Goal: Transaction & Acquisition: Purchase product/service

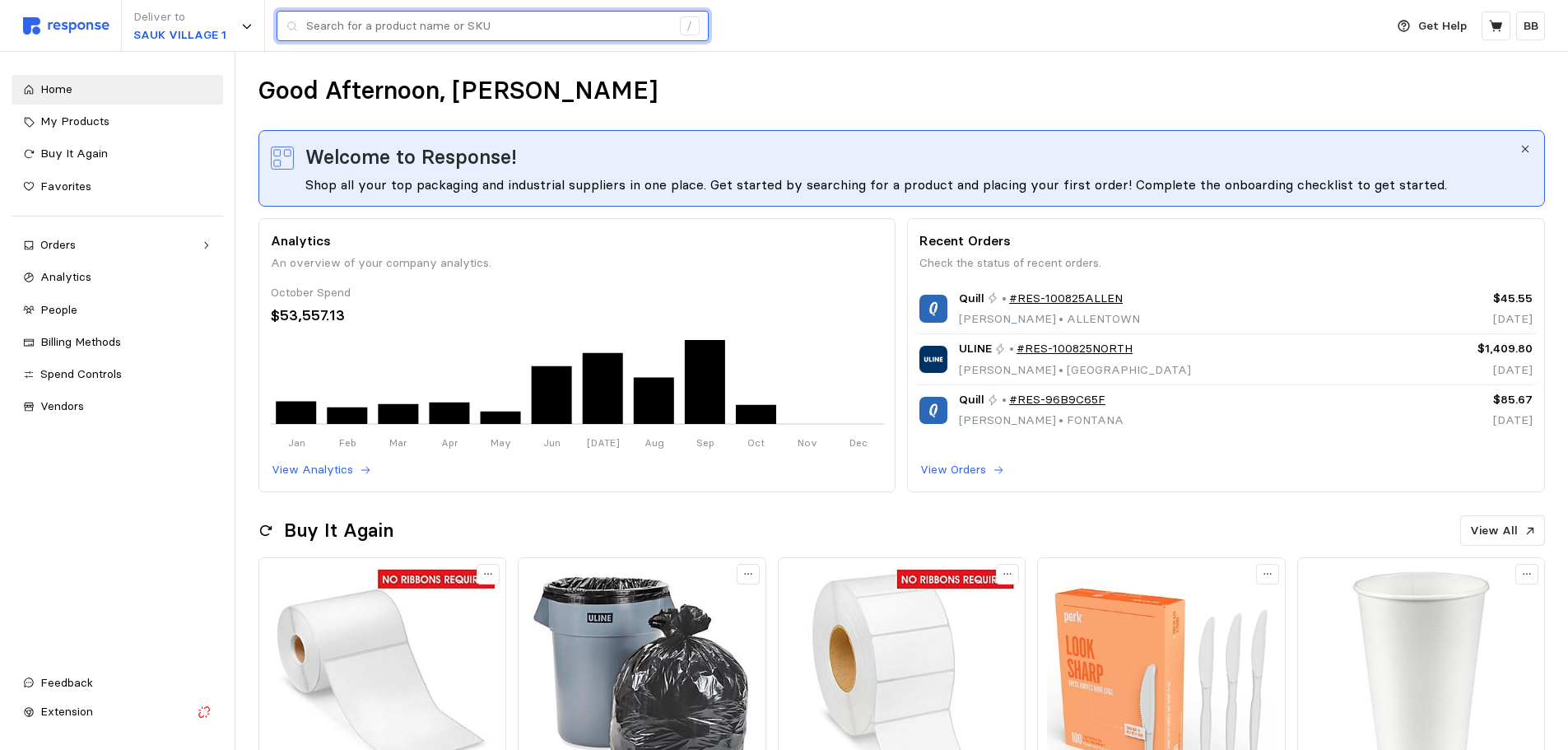
click at [335, 18] on input "text" at bounding box center [489, 26] width 365 height 29
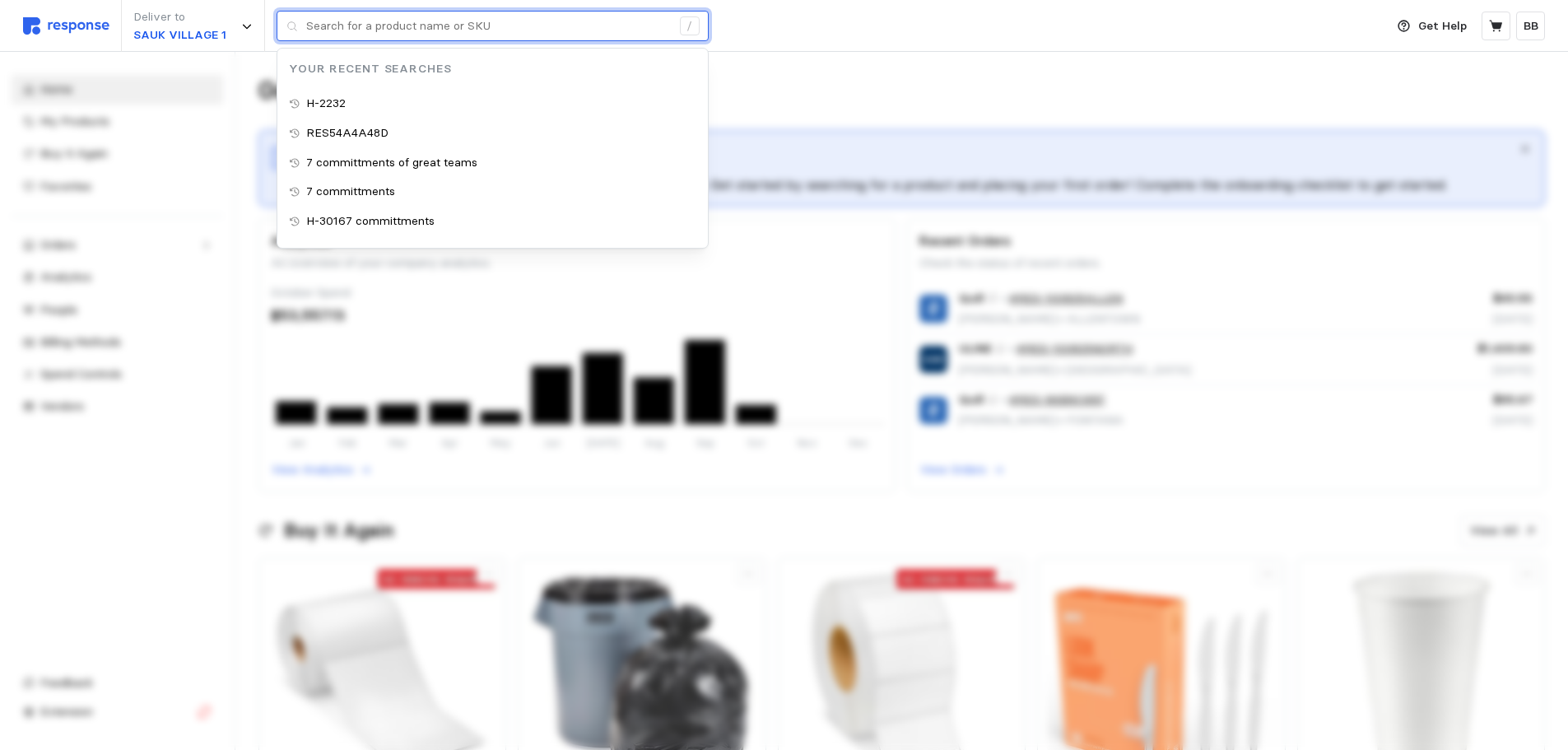
paste input "H-9284"
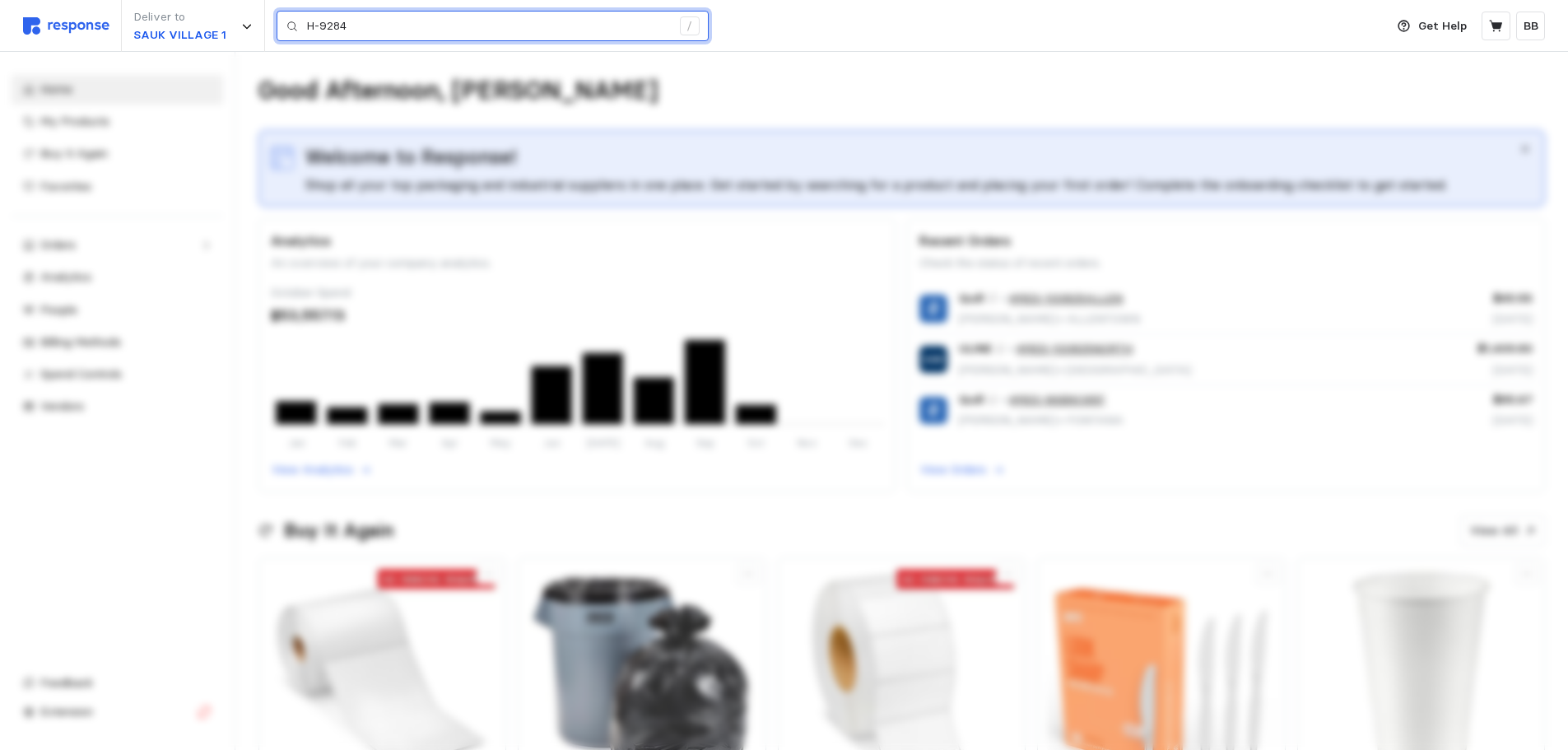
type input "H-9284"
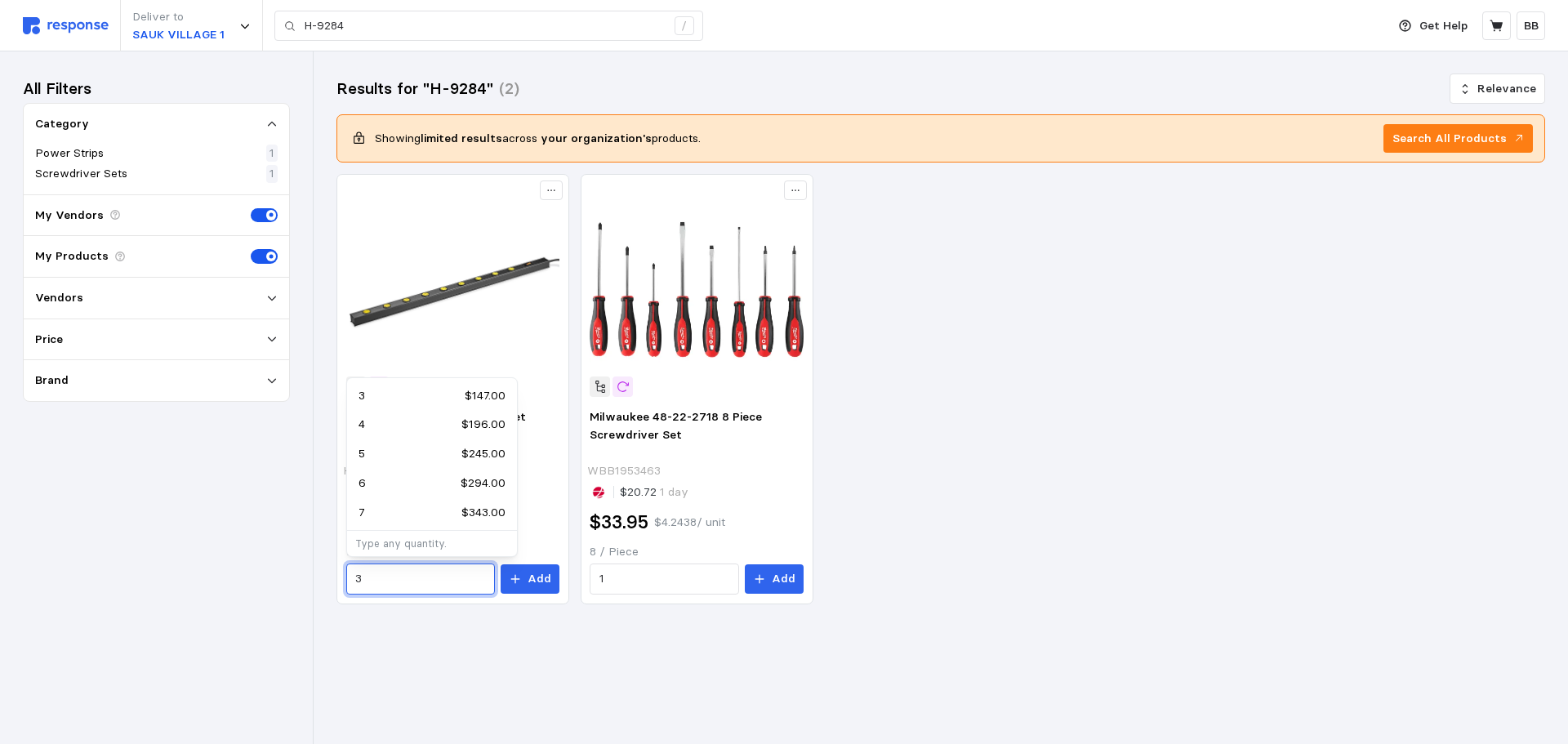
drag, startPoint x: 387, startPoint y: 578, endPoint x: 315, endPoint y: 579, distance: 72.0
click at [315, 579] on div "Deliver to SAUK VILLAGE 1 H-9284 / Get Help BB H-9284 / Home My Products Buy It…" at bounding box center [784, 372] width 1568 height 744
type input "8"
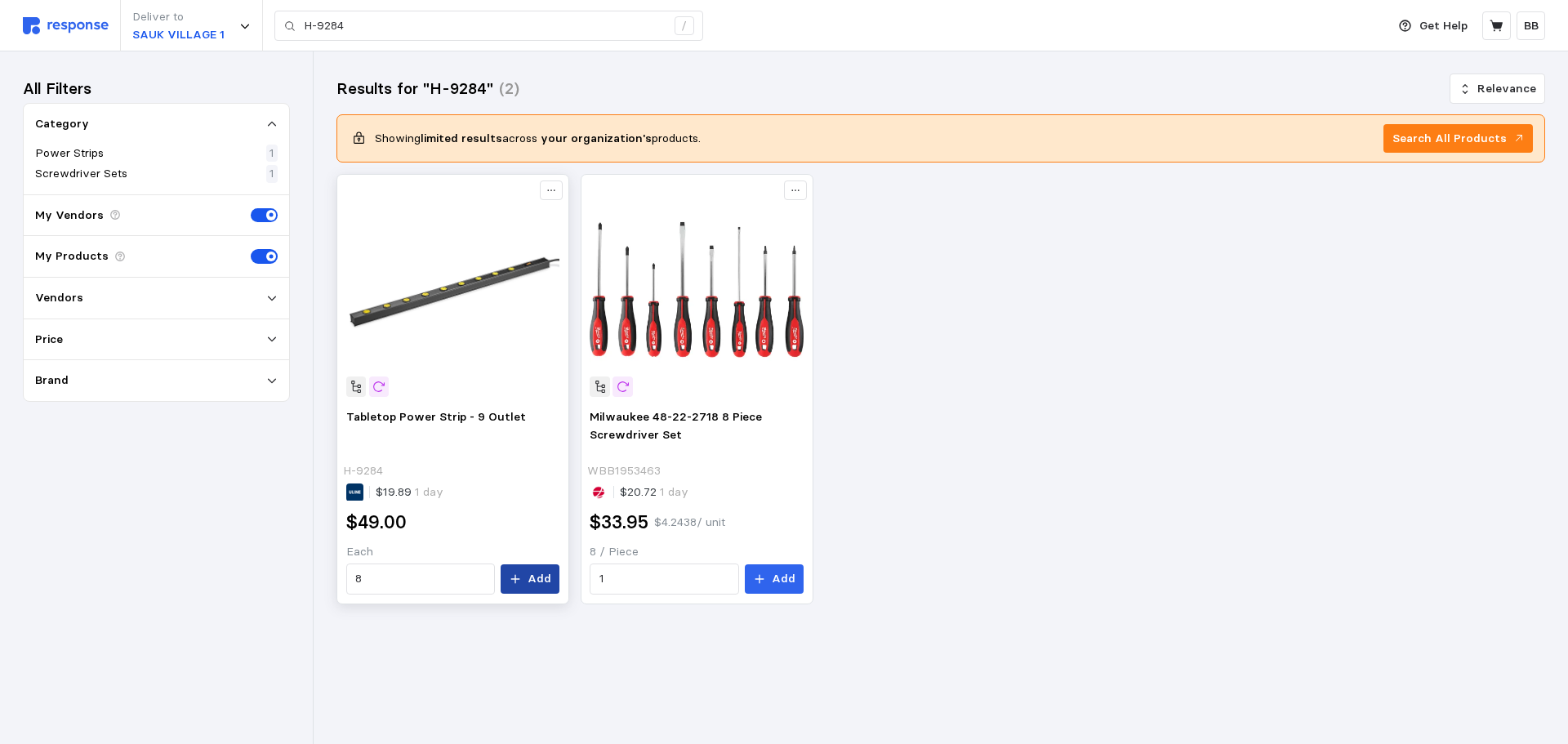
click at [532, 574] on p "Add" at bounding box center [540, 579] width 24 height 18
click at [1501, 32] on icon at bounding box center [1496, 26] width 14 height 14
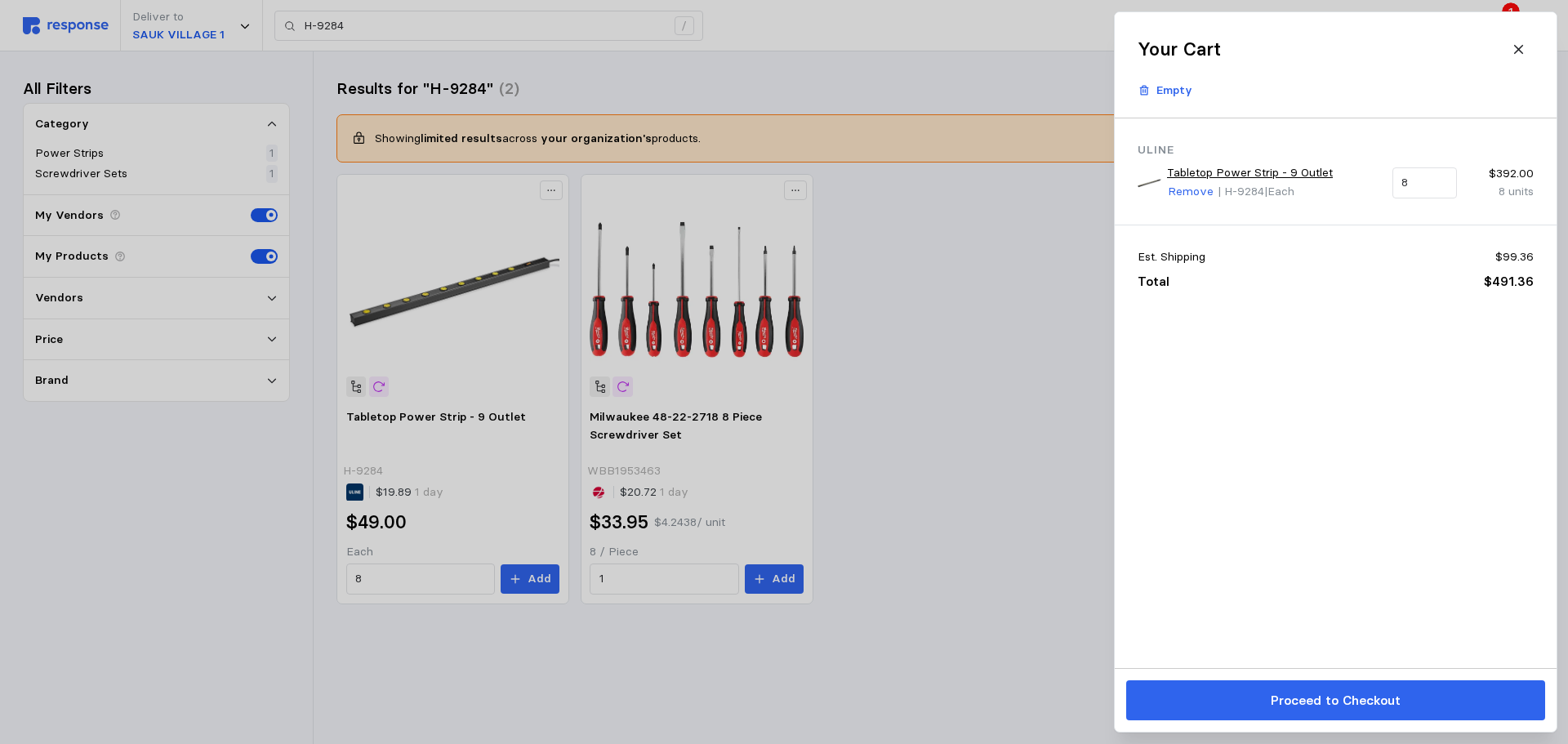
click at [1324, 703] on p "Proceed to Checkout" at bounding box center [1334, 700] width 129 height 21
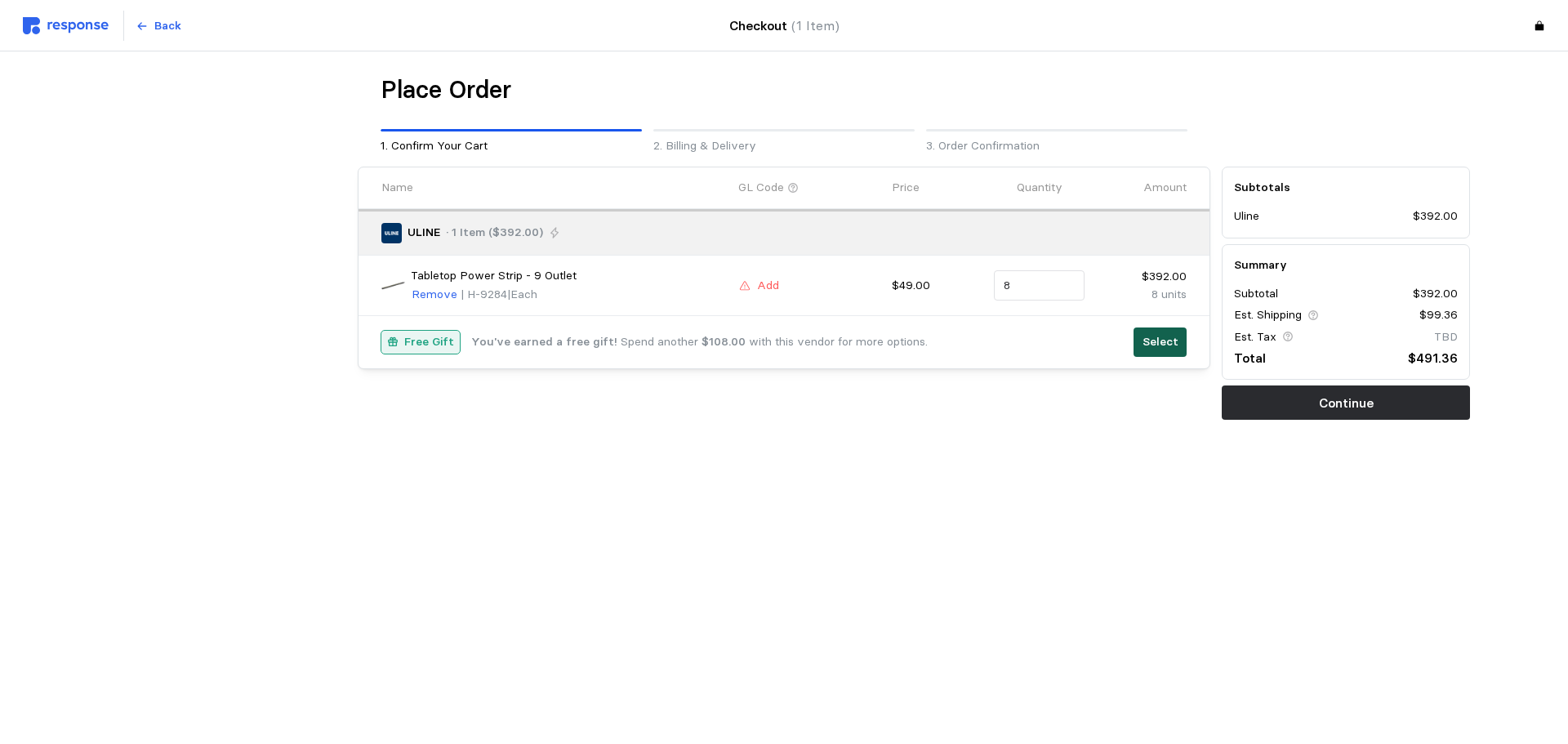
click at [1147, 346] on p "Select" at bounding box center [1161, 342] width 36 height 18
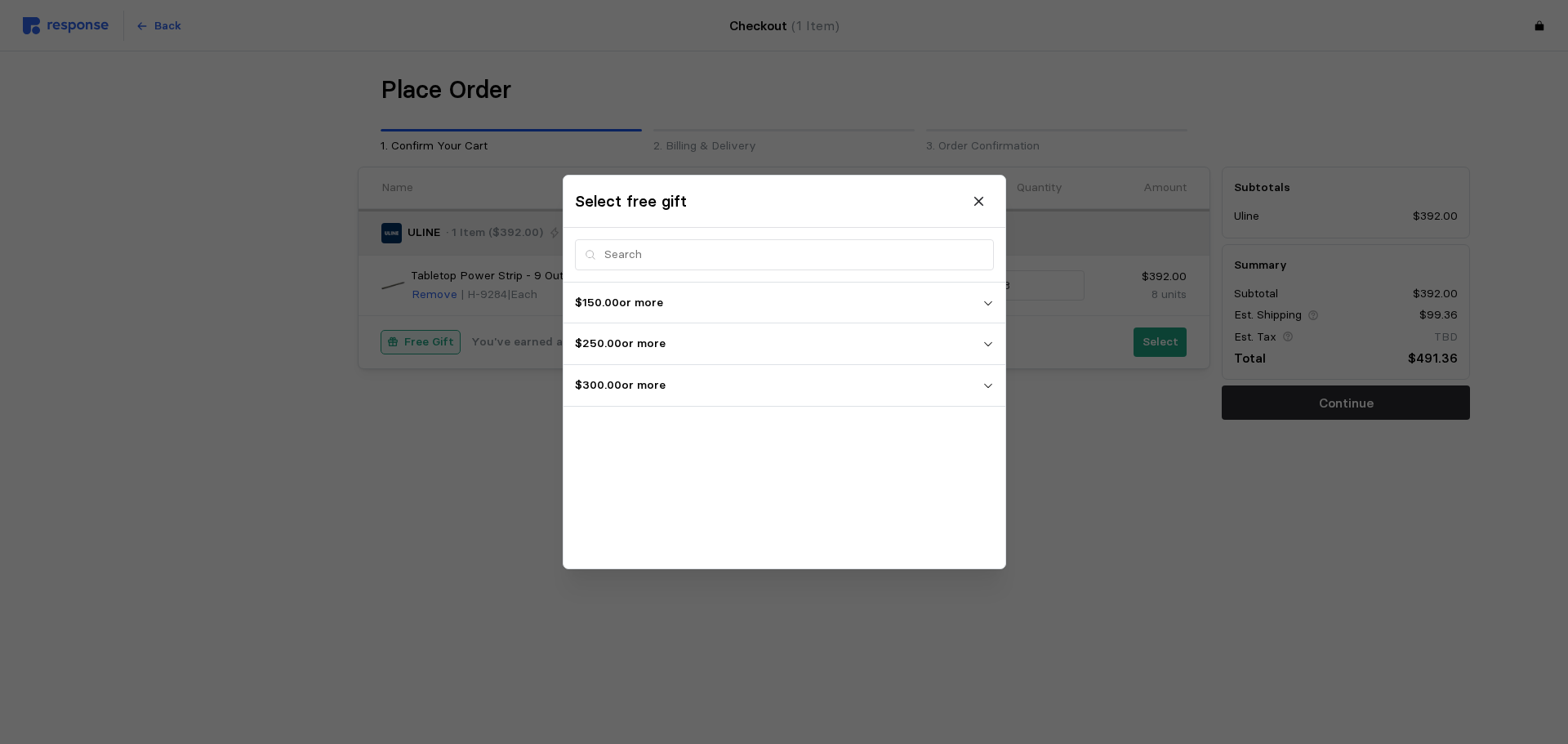
click at [692, 389] on p "$300.00 or more" at bounding box center [779, 386] width 407 height 18
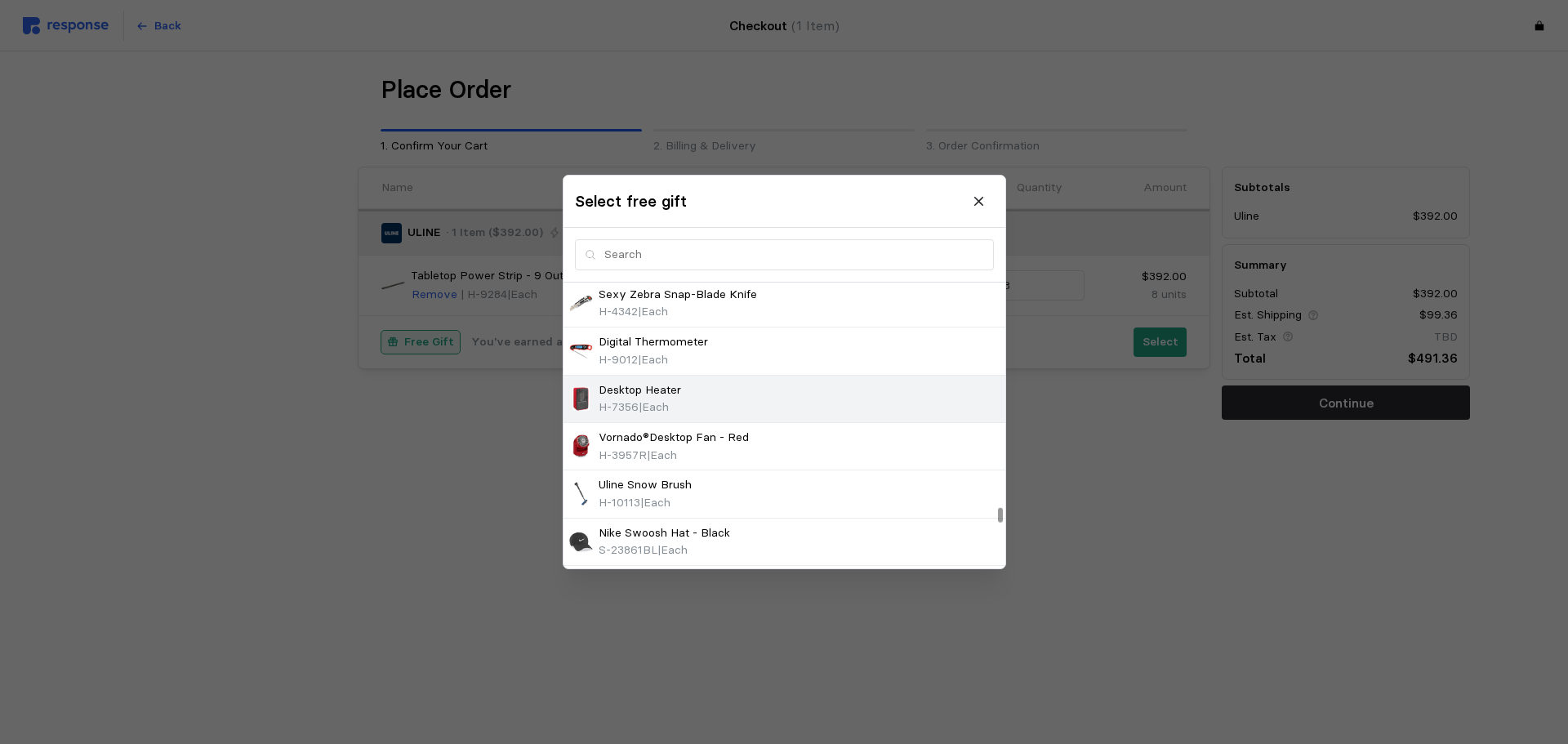
scroll to position [6586, 0]
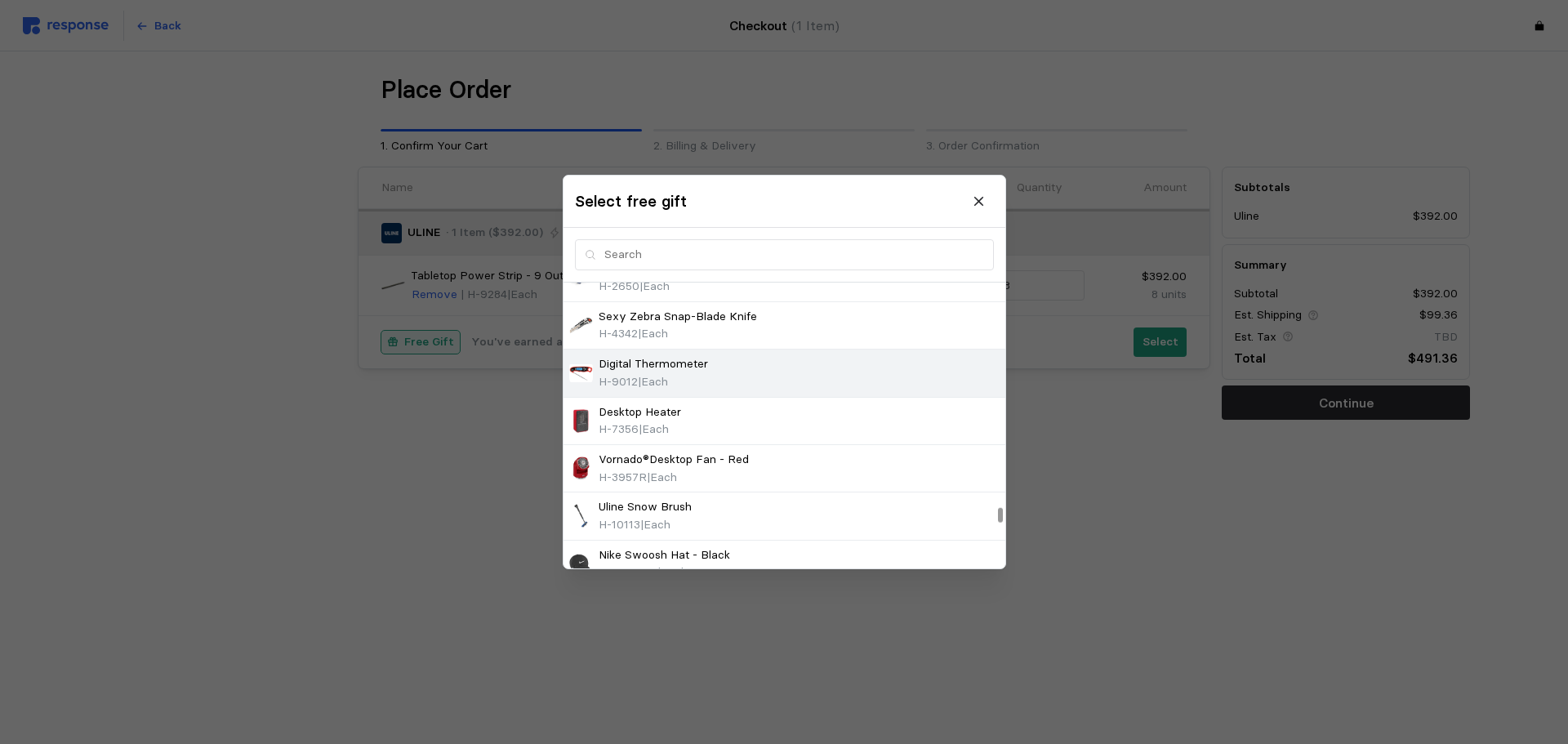
click at [694, 369] on p "Digital Thermometer" at bounding box center [653, 364] width 110 height 18
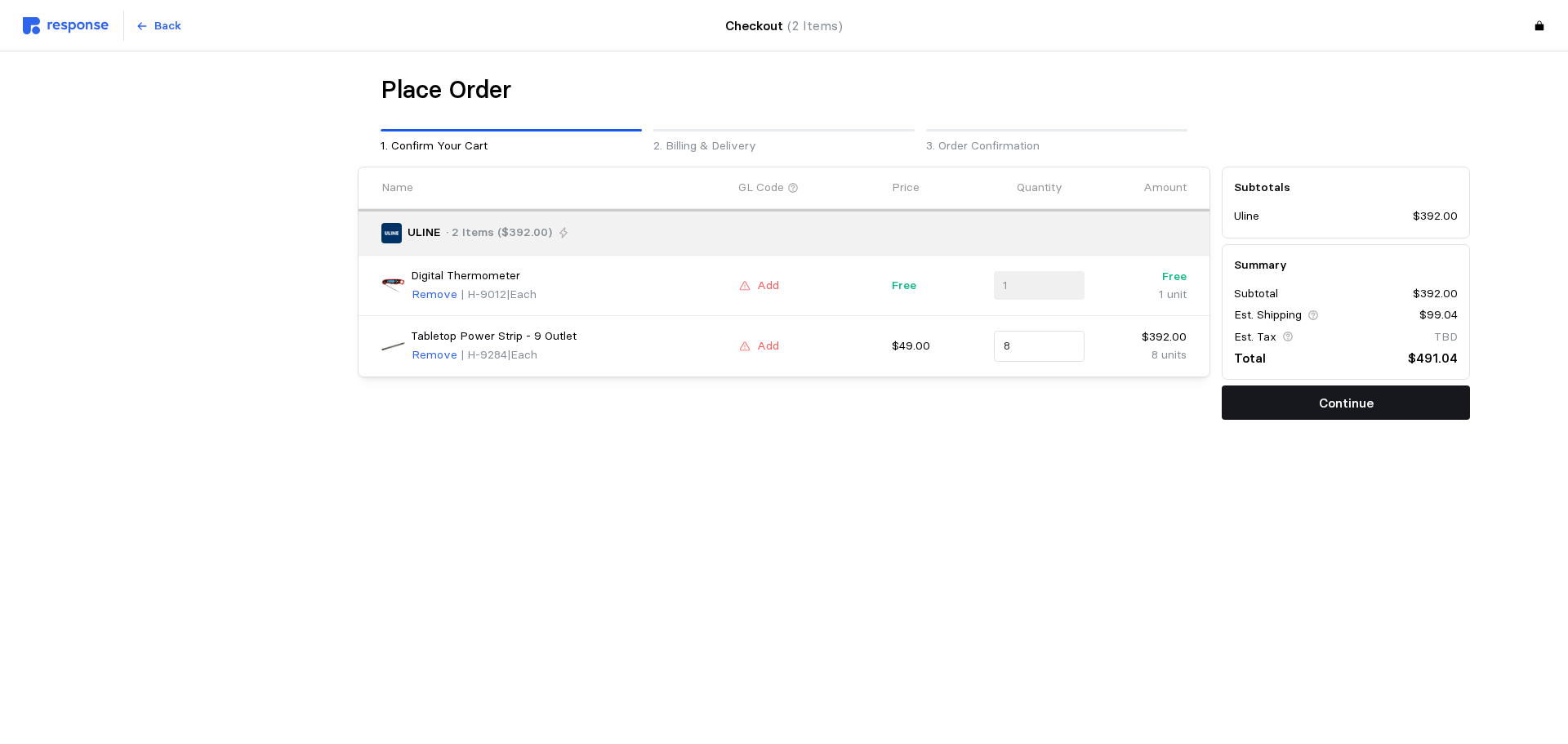
click at [1320, 397] on p "Continue" at bounding box center [1346, 403] width 54 height 21
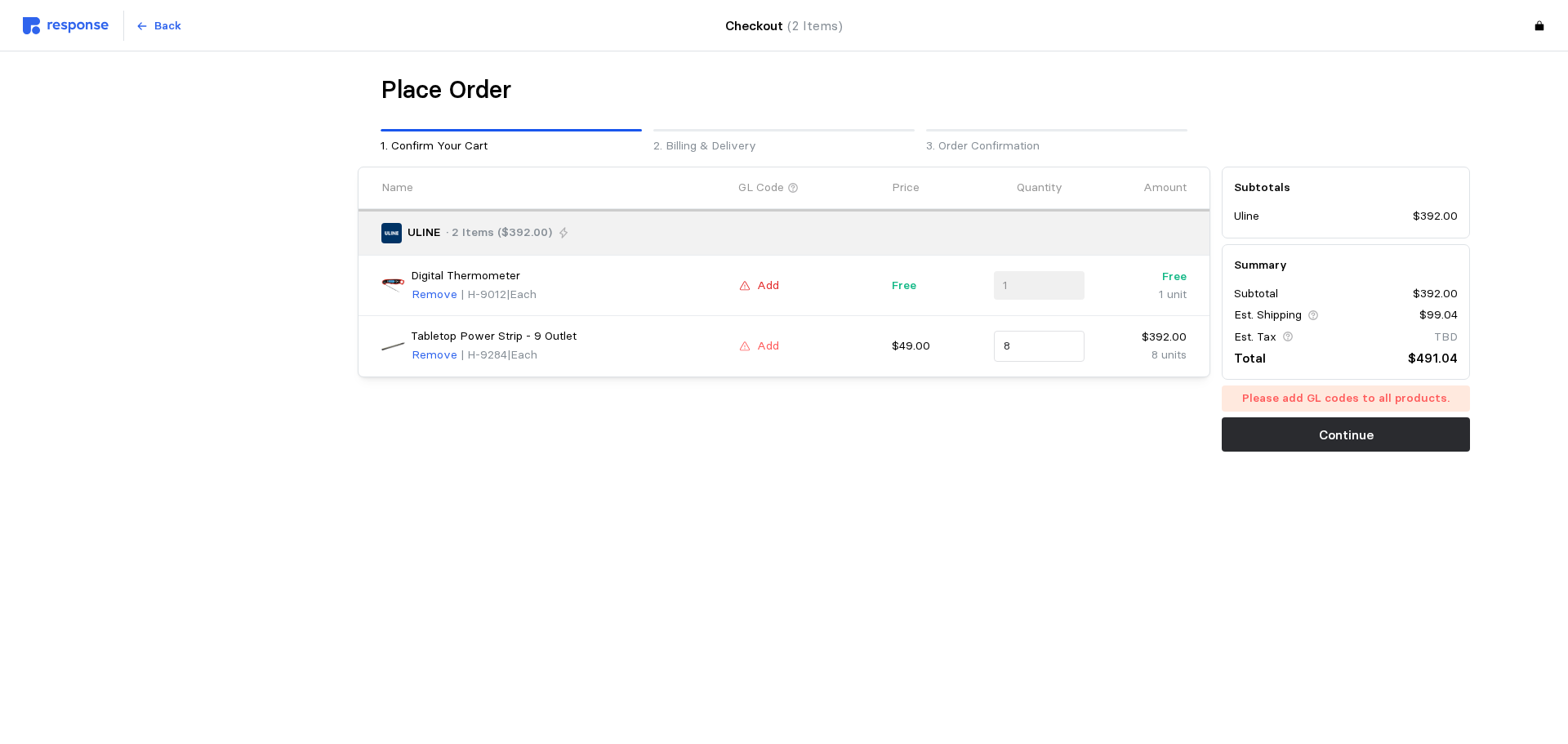
click at [769, 285] on p "Add" at bounding box center [768, 286] width 22 height 18
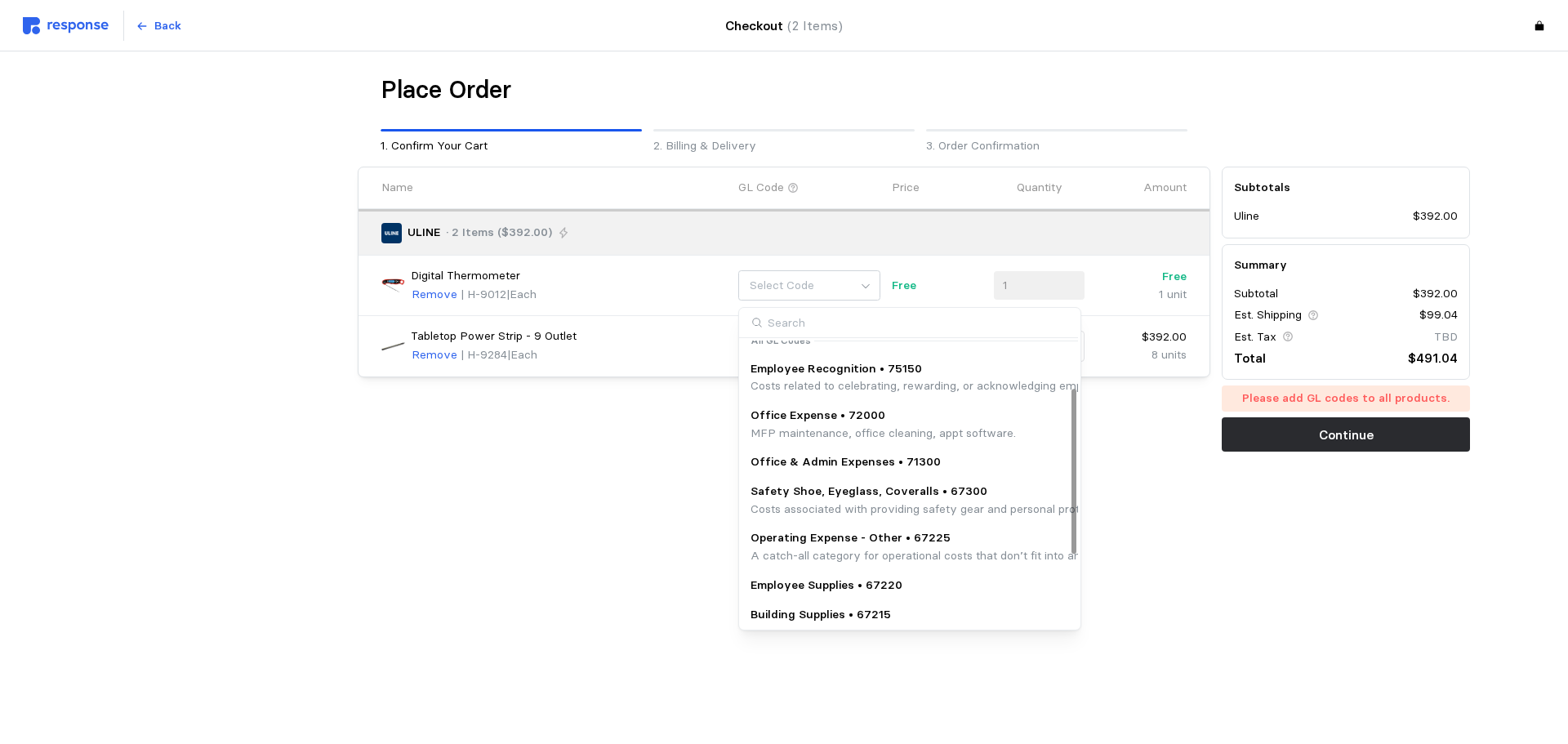
scroll to position [0, 0]
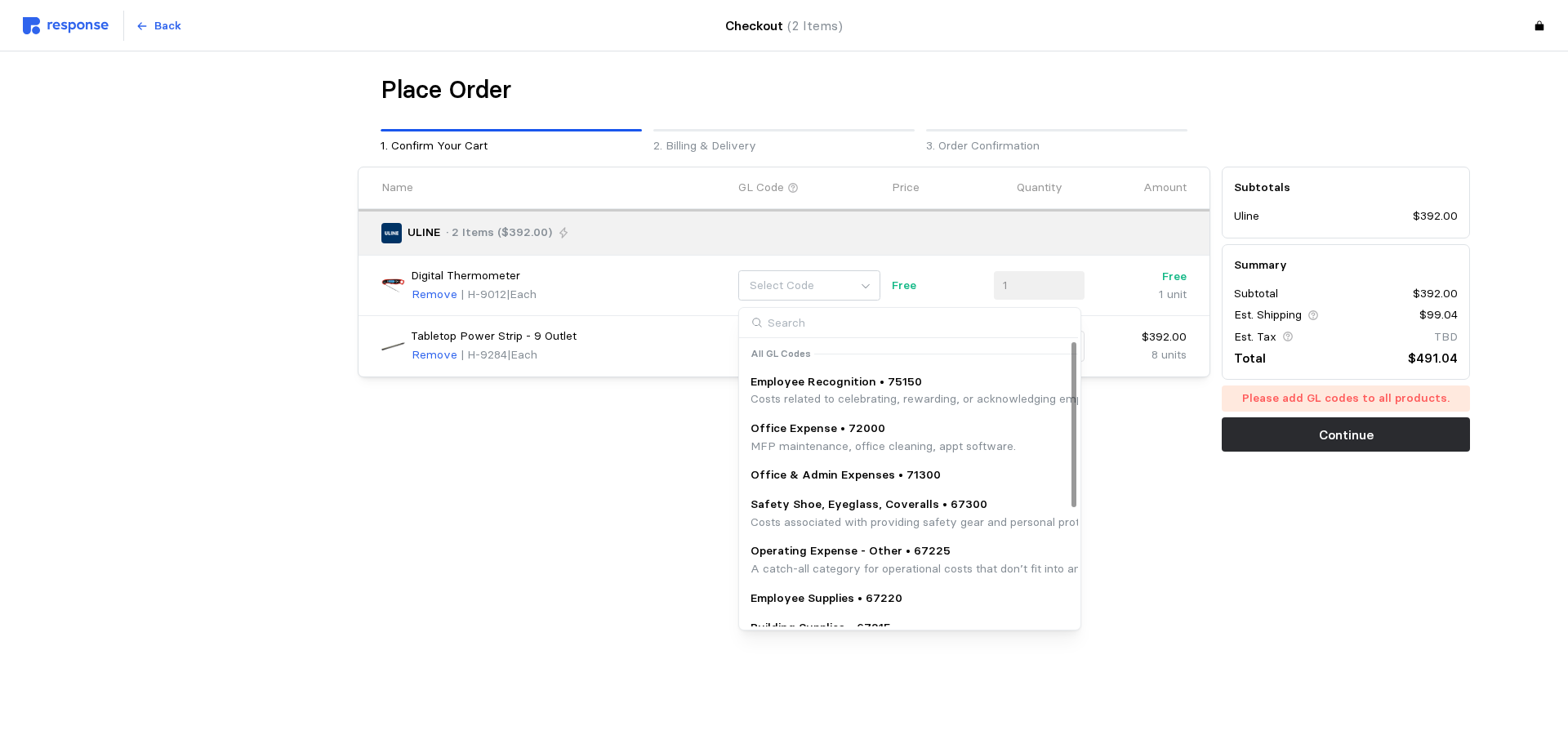
click at [881, 392] on p "Costs related to celebrating, rewarding, or acknowledging employees for their c…" at bounding box center [1150, 399] width 799 height 18
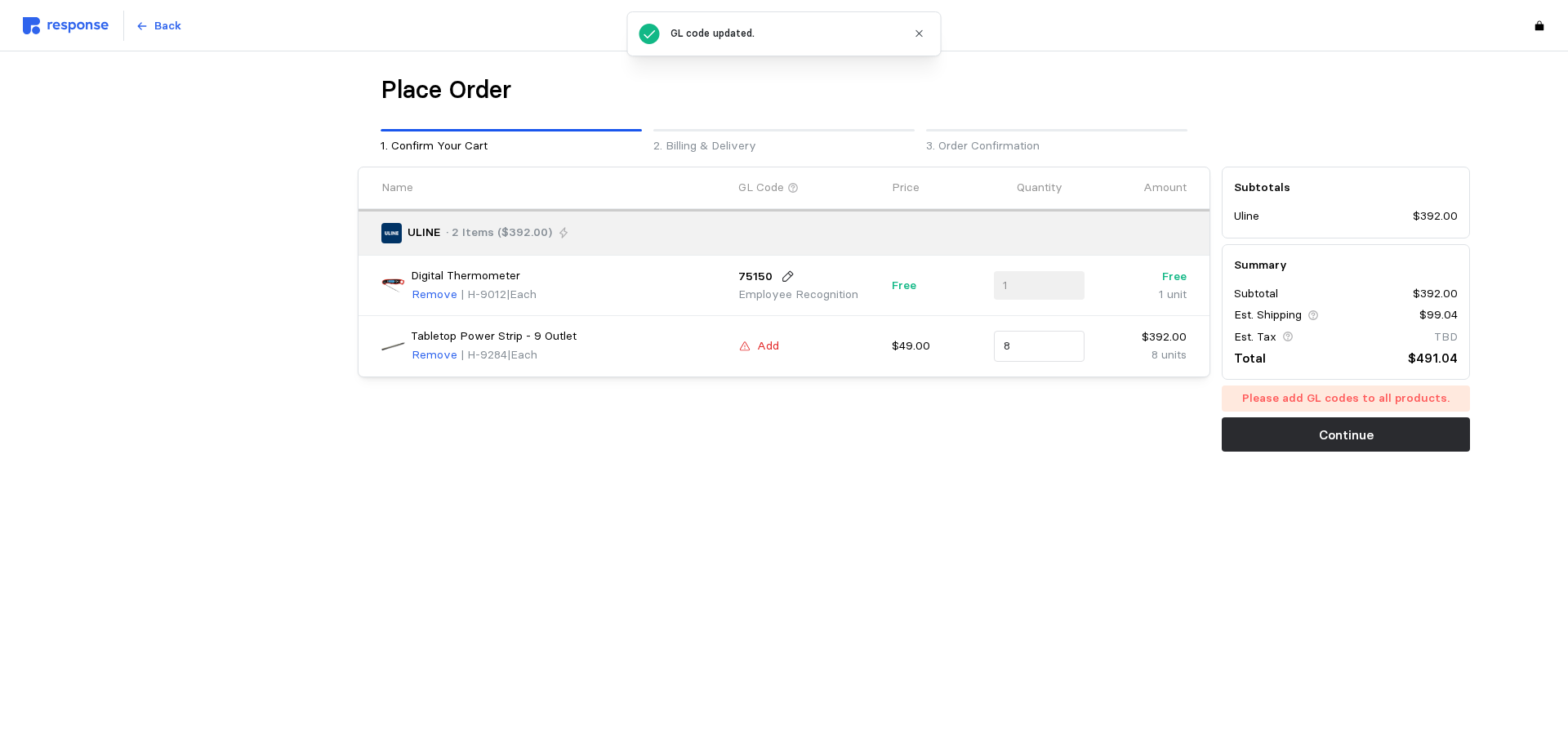
click at [766, 344] on p "Add" at bounding box center [768, 347] width 22 height 18
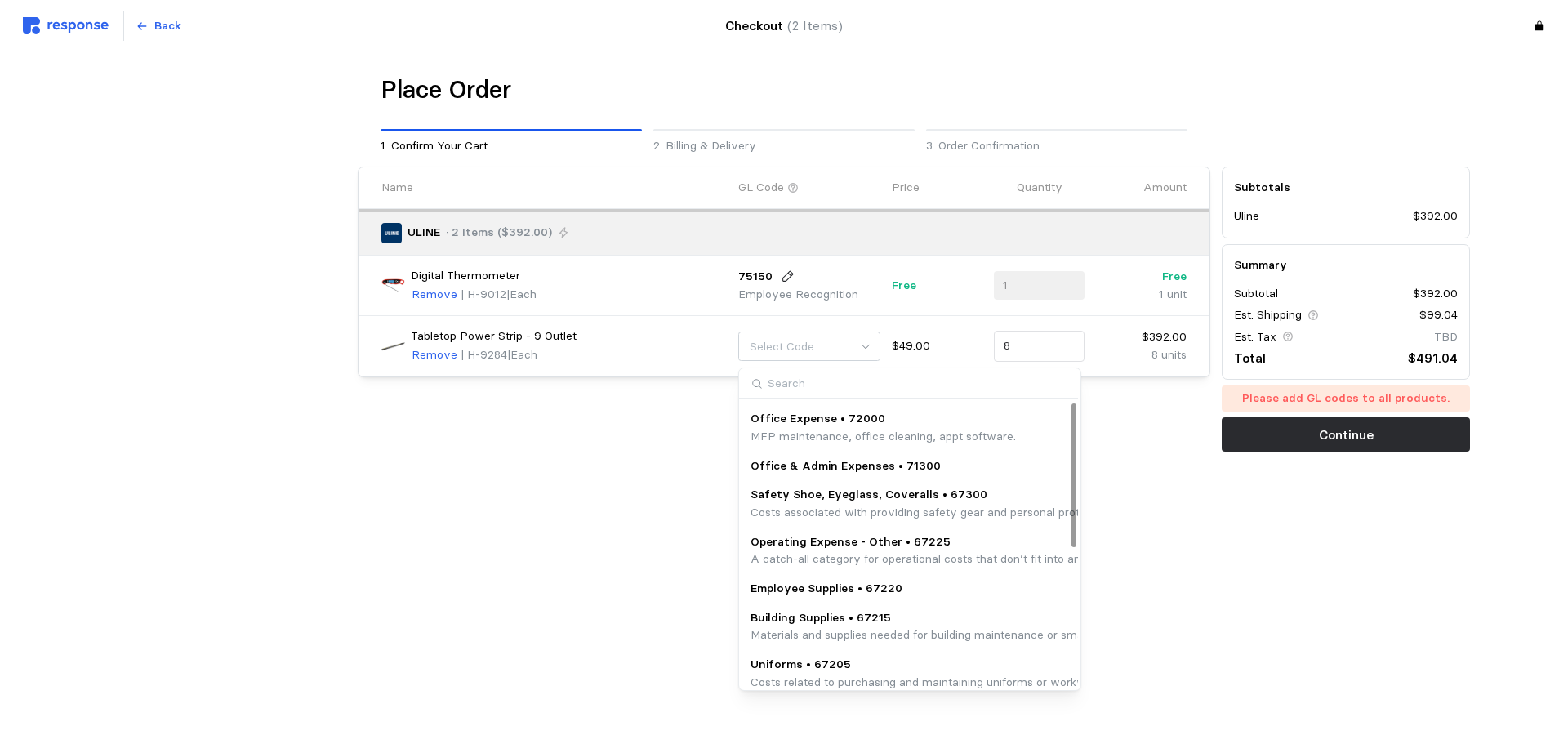
scroll to position [276, 0]
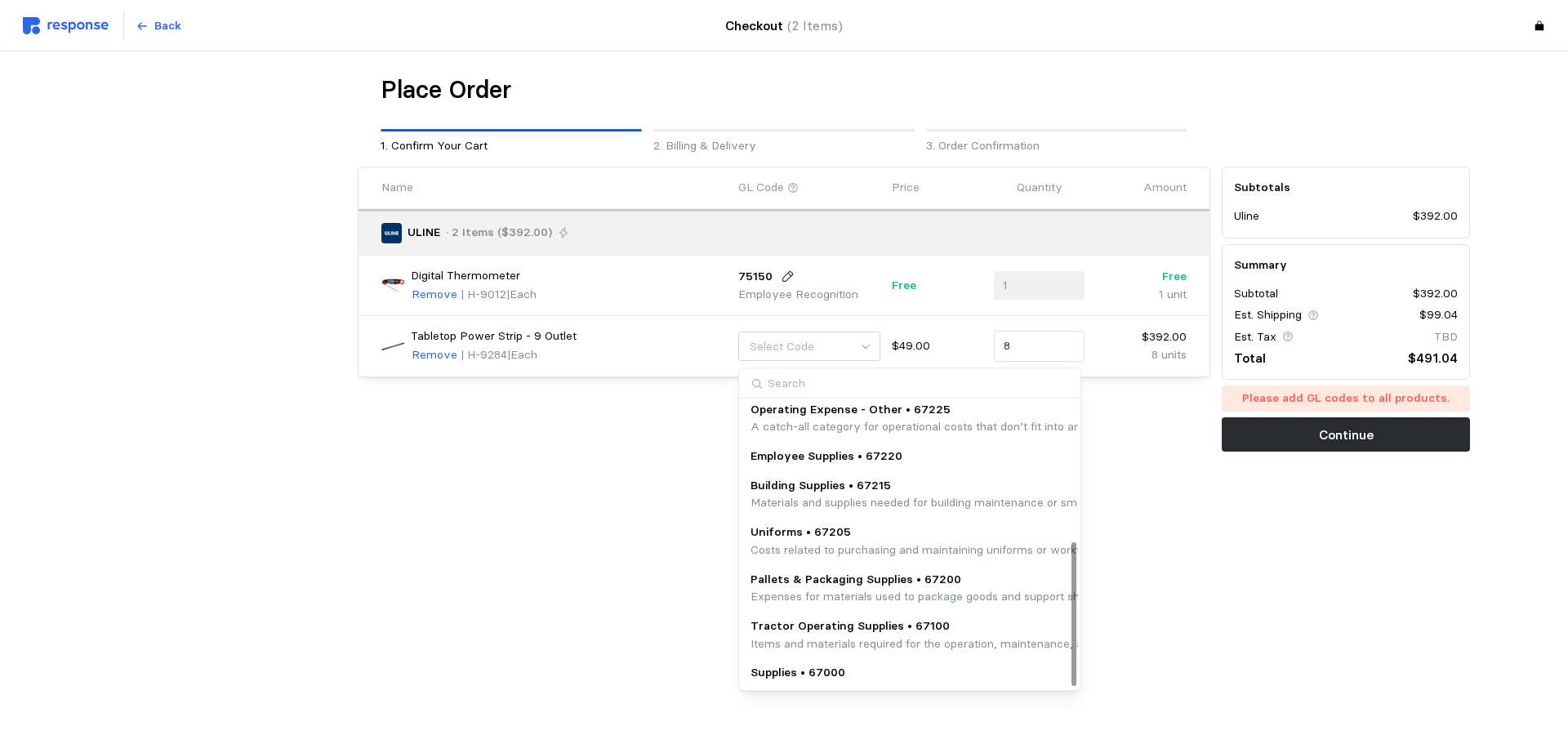
click at [817, 488] on p "Building Supplies • 67215" at bounding box center [1084, 486] width 667 height 18
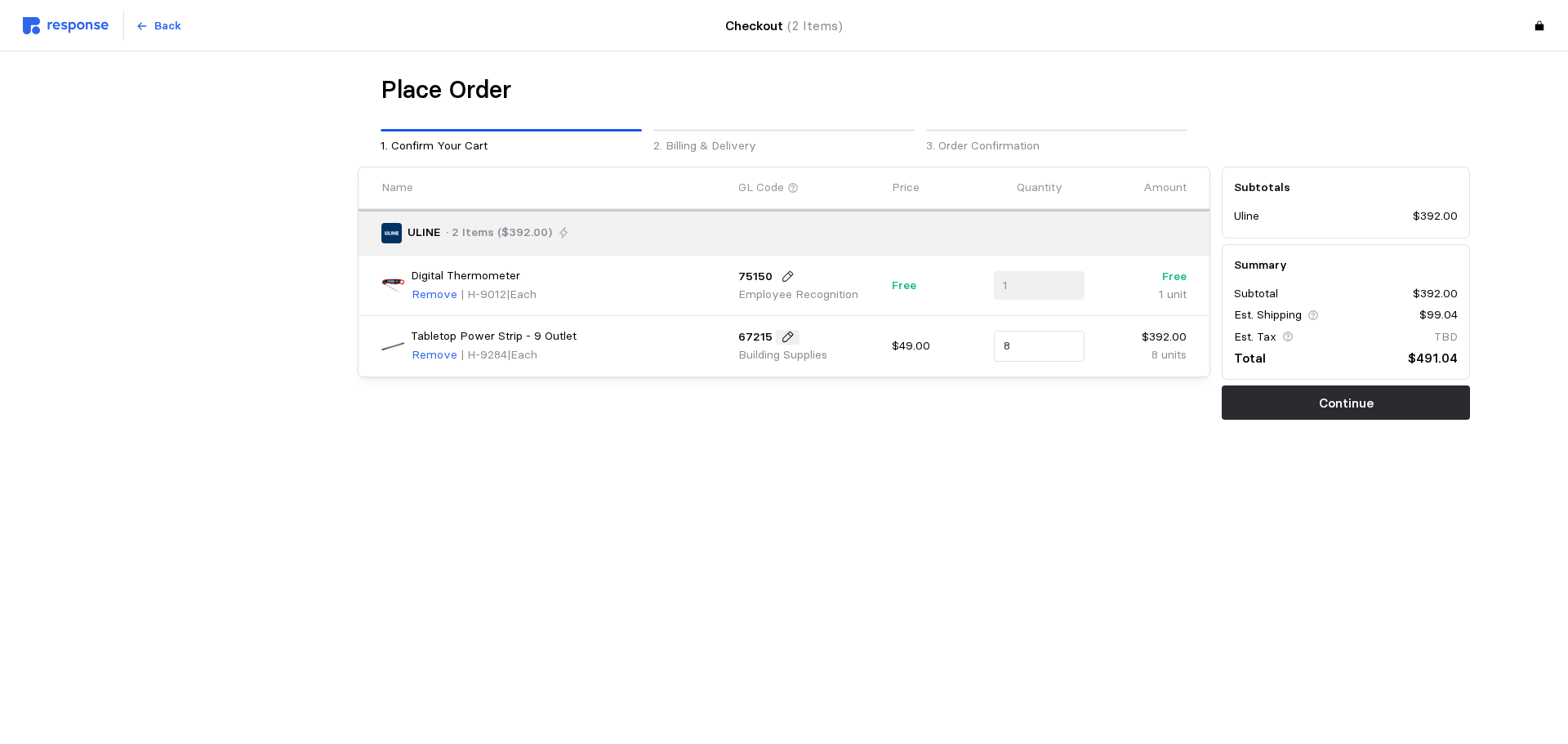
click at [776, 342] on button at bounding box center [788, 337] width 24 height 14
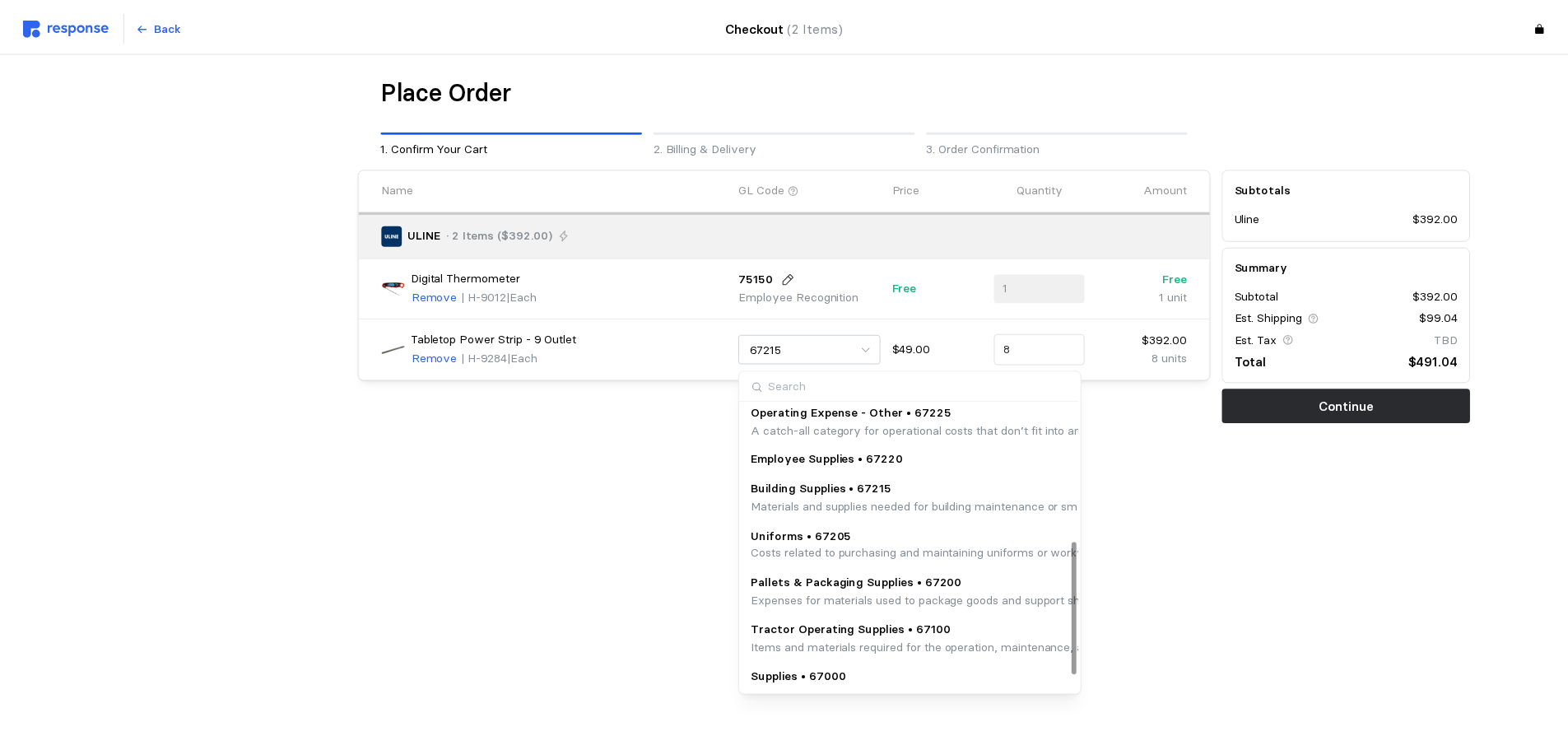
scroll to position [243, 0]
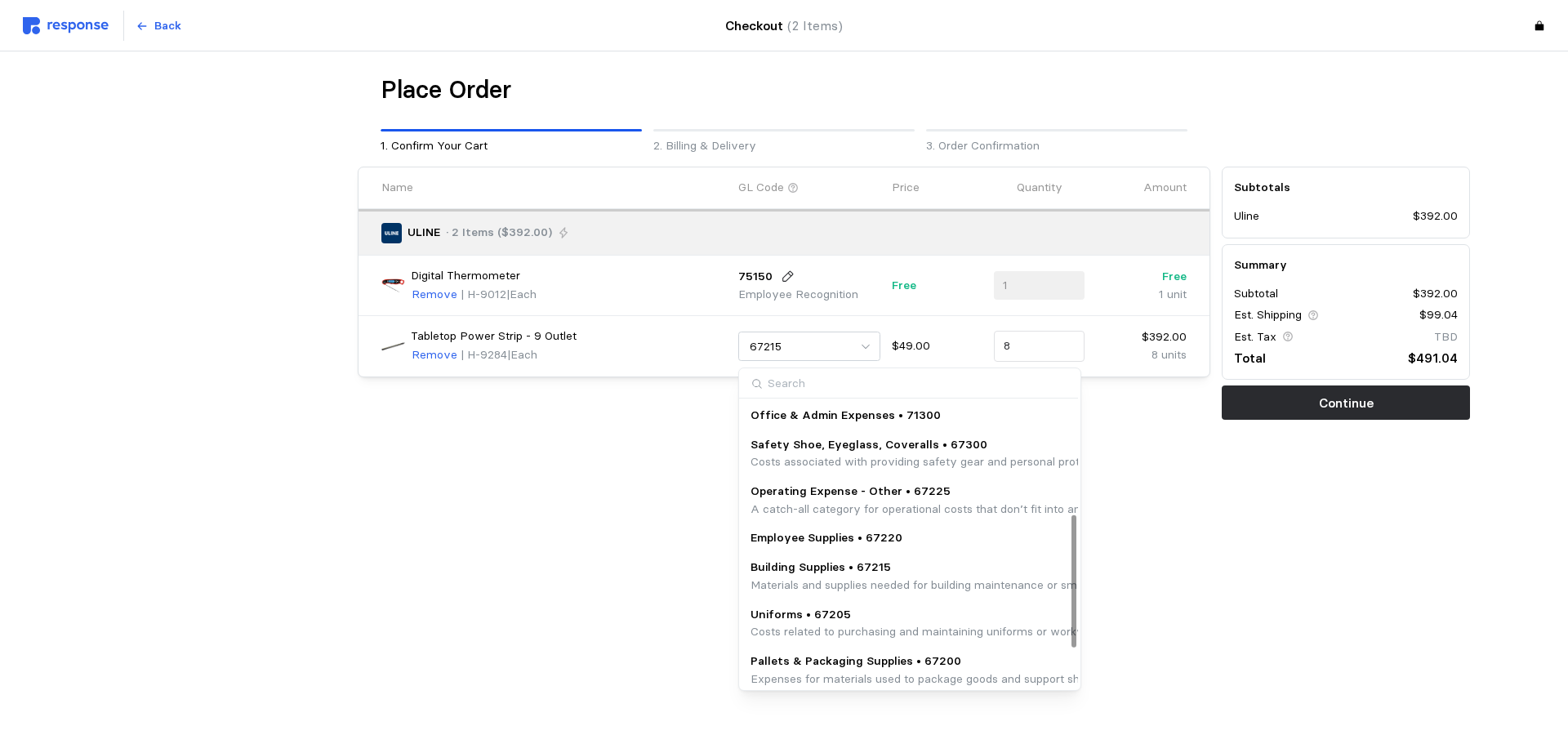
click at [831, 505] on p "A catch-all category for operational costs that don’t fit into any predefined s…" at bounding box center [999, 510] width 496 height 18
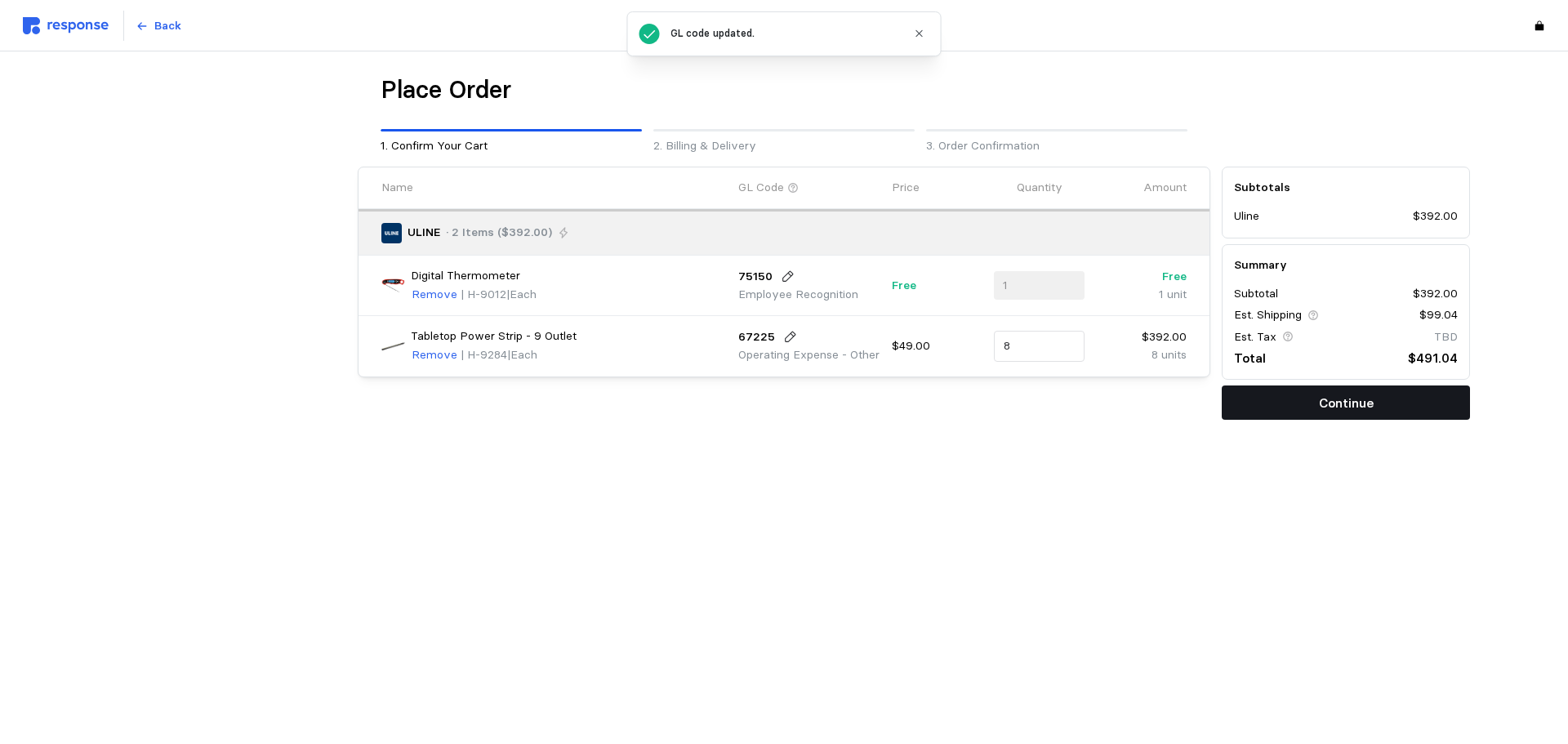
click at [1333, 398] on p "Continue" at bounding box center [1346, 403] width 54 height 21
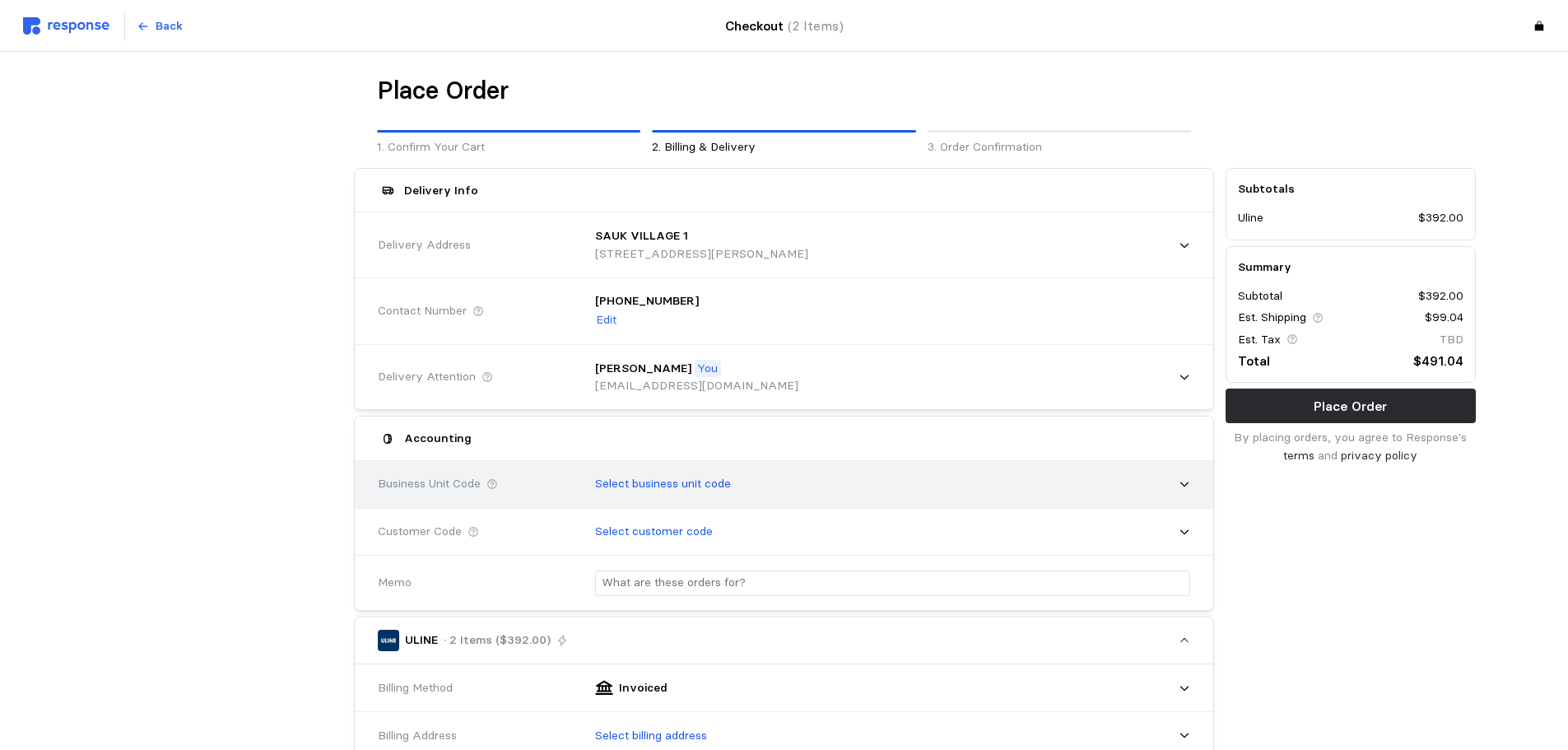
click at [666, 498] on div "Select business unit code" at bounding box center [887, 484] width 607 height 41
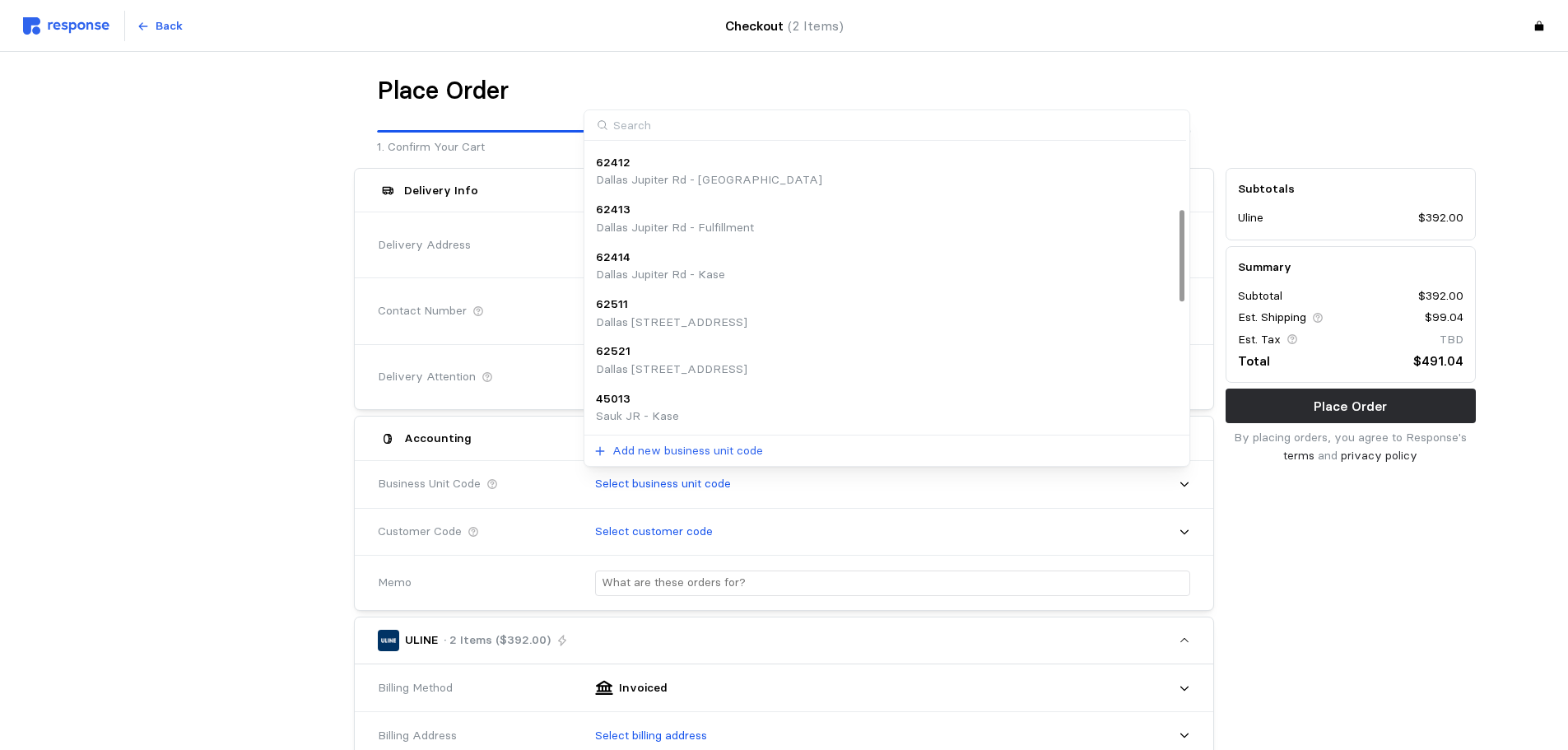
scroll to position [266, 0]
click at [660, 410] on div "45012" at bounding box center [672, 411] width 153 height 18
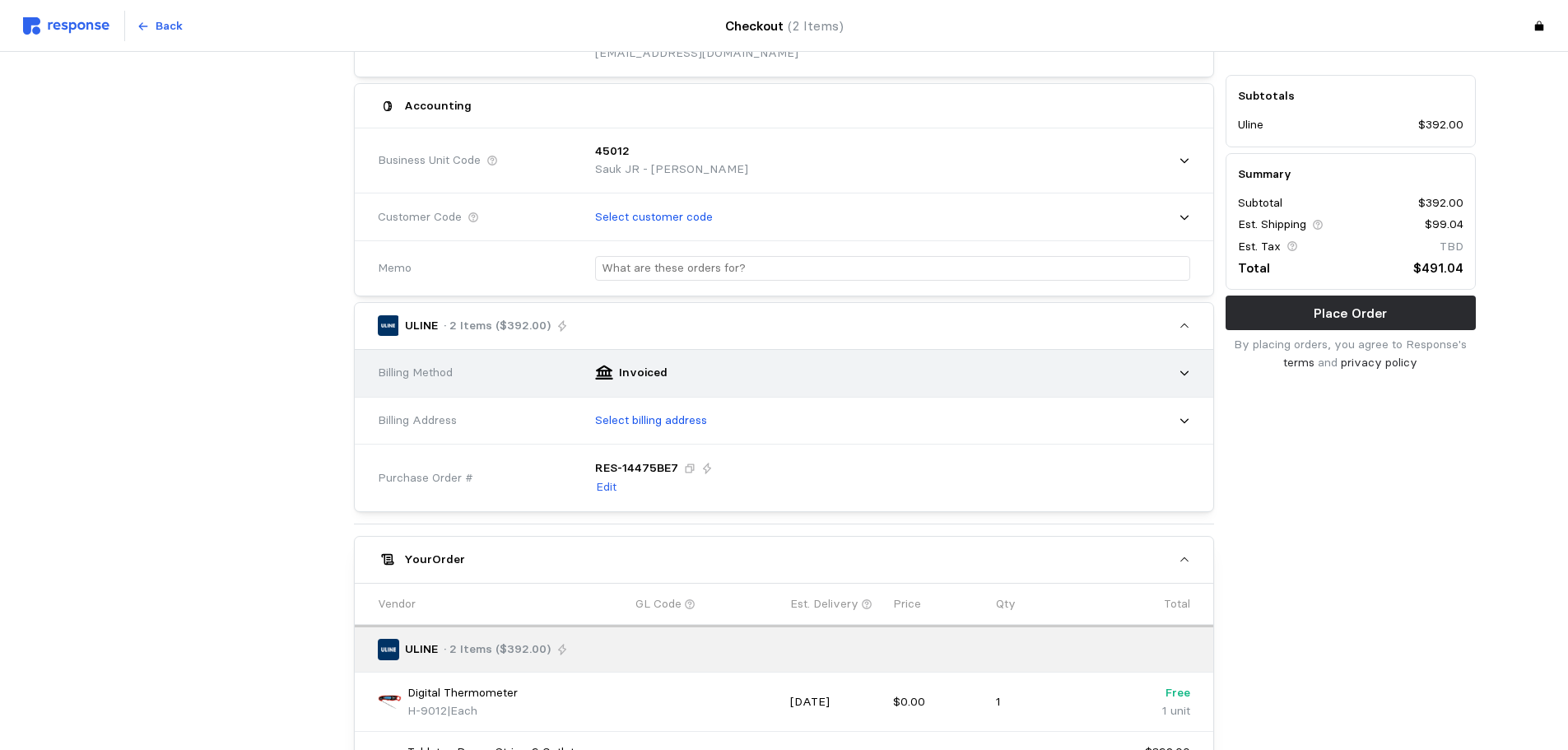
scroll to position [411, 0]
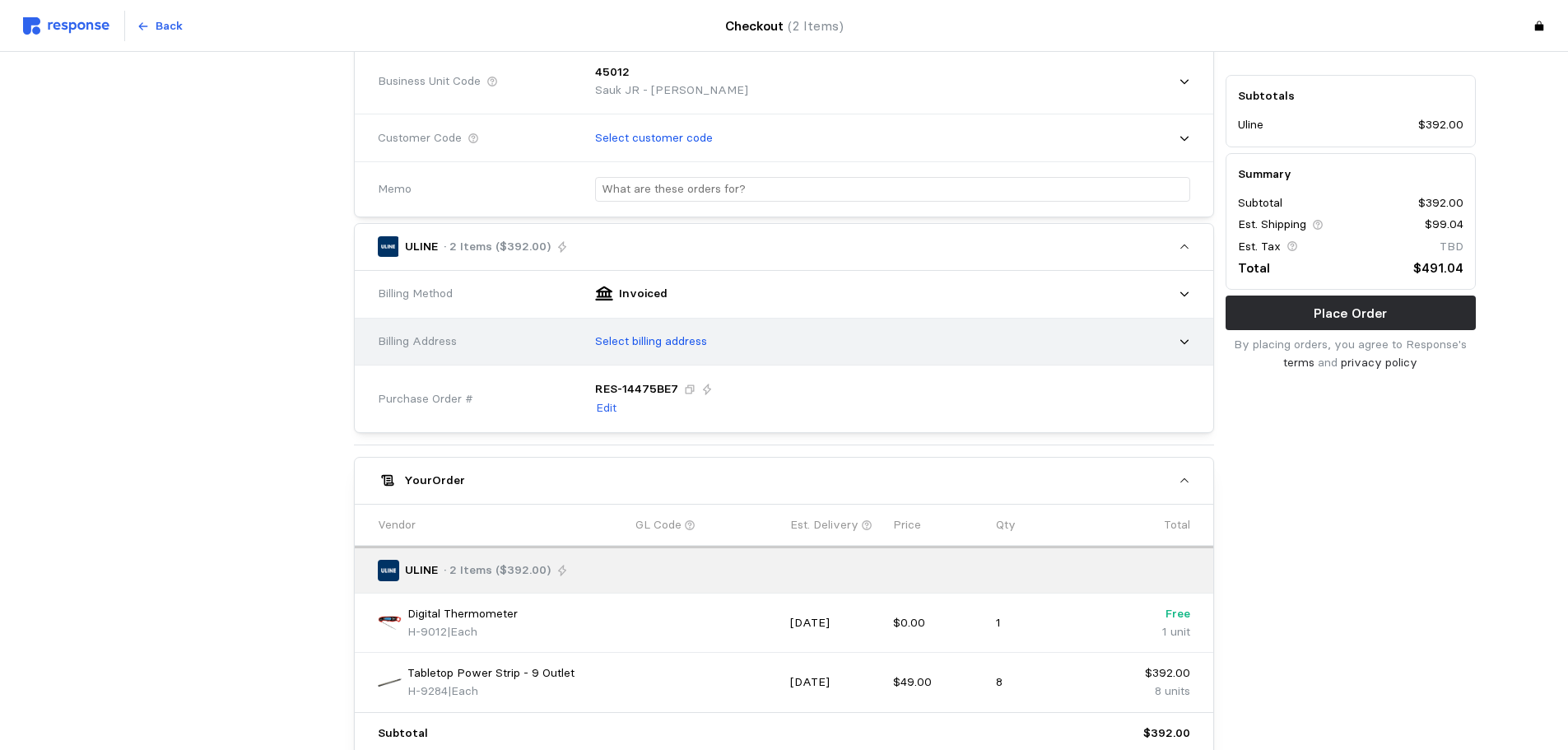
click at [655, 346] on p "Select billing address" at bounding box center [650, 341] width 112 height 18
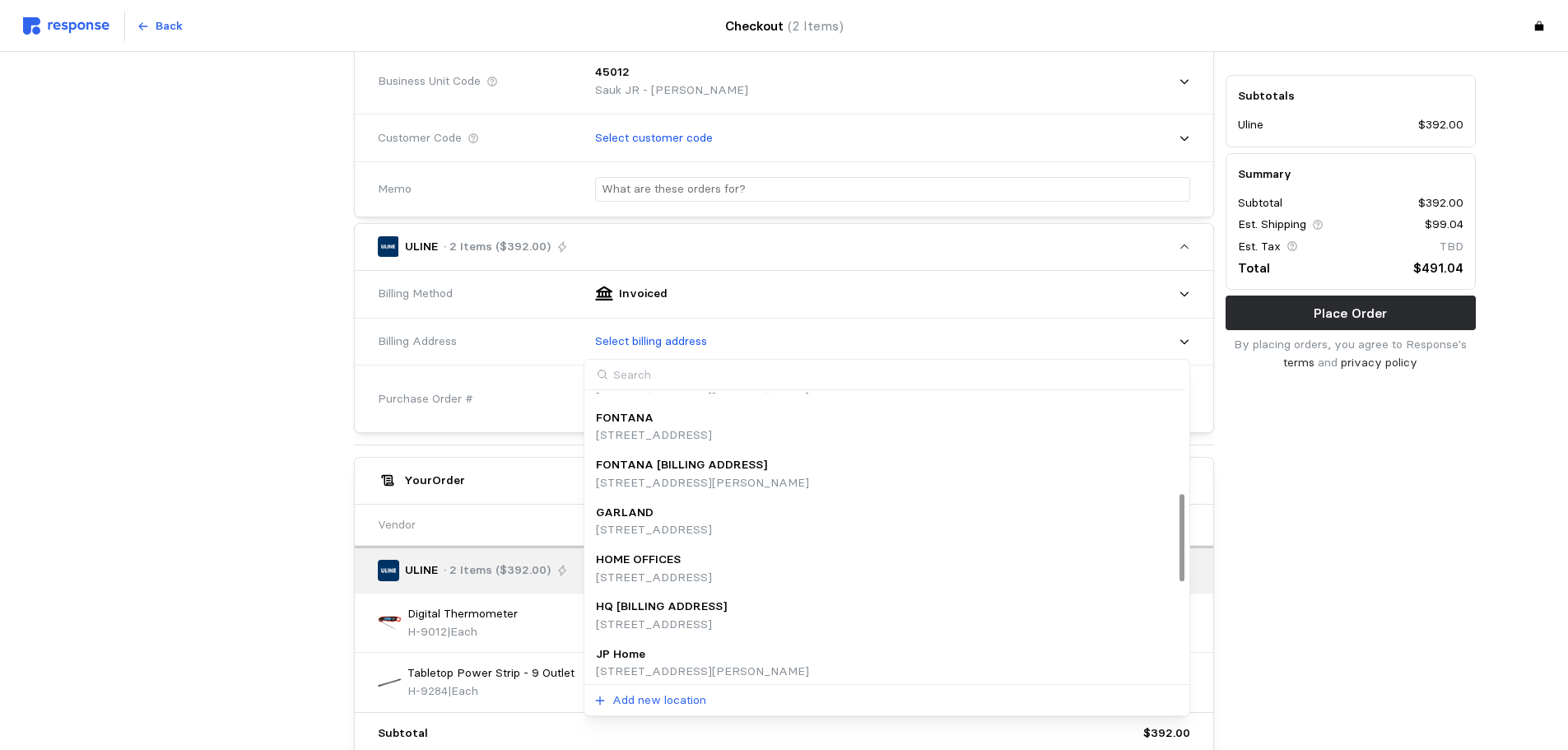
scroll to position [349, 0]
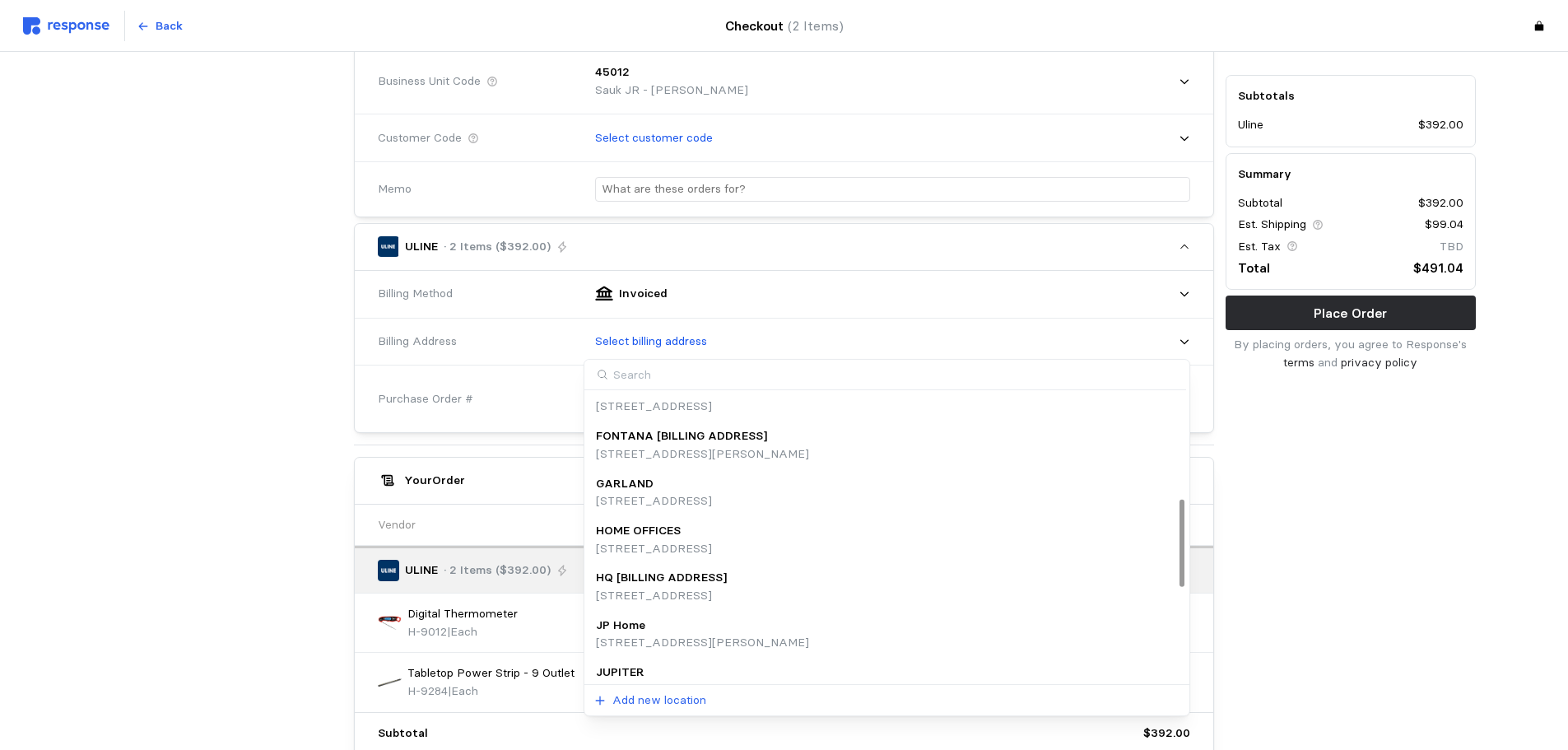
click at [666, 587] on p "[STREET_ADDRESS]" at bounding box center [660, 596] width 130 height 18
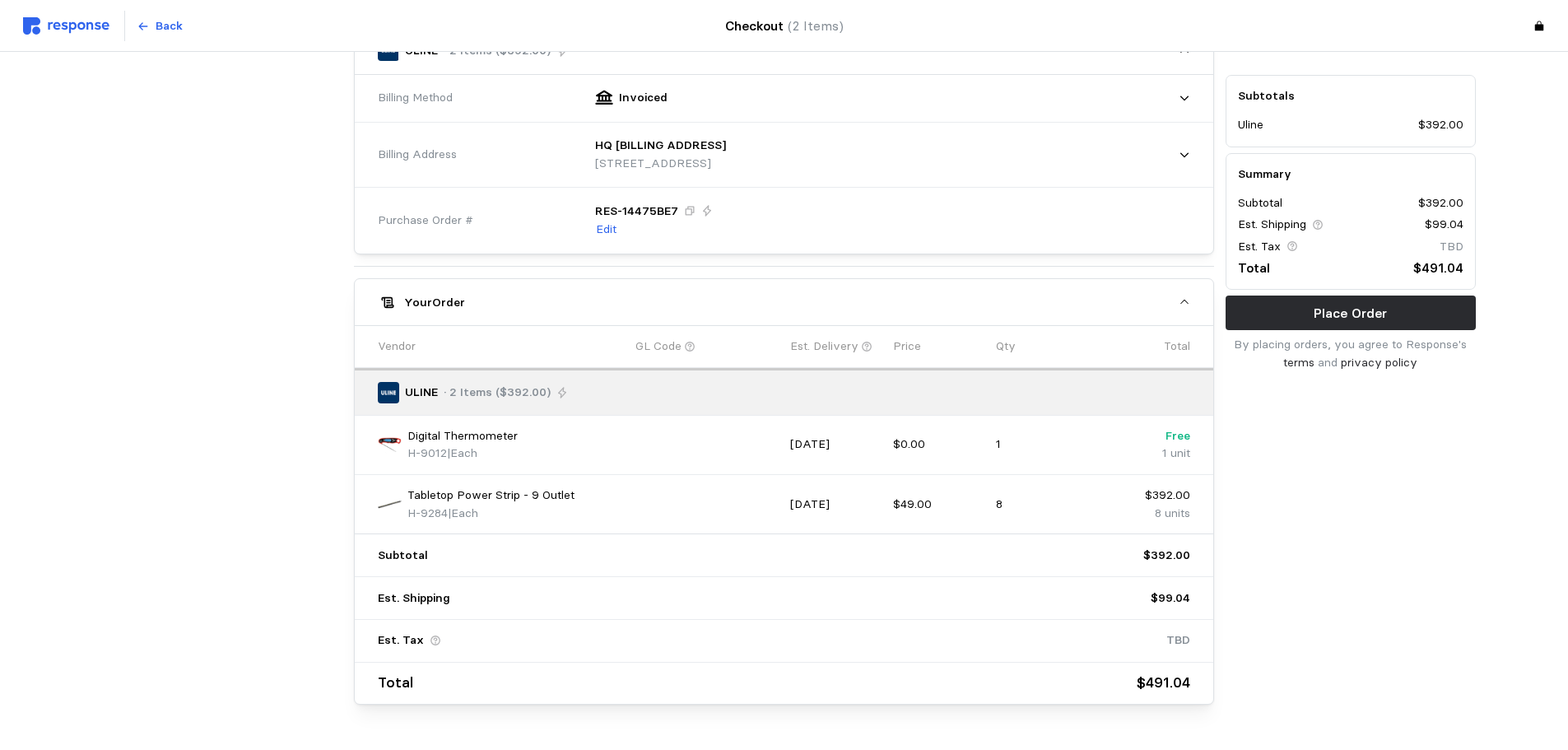
scroll to position [654, 0]
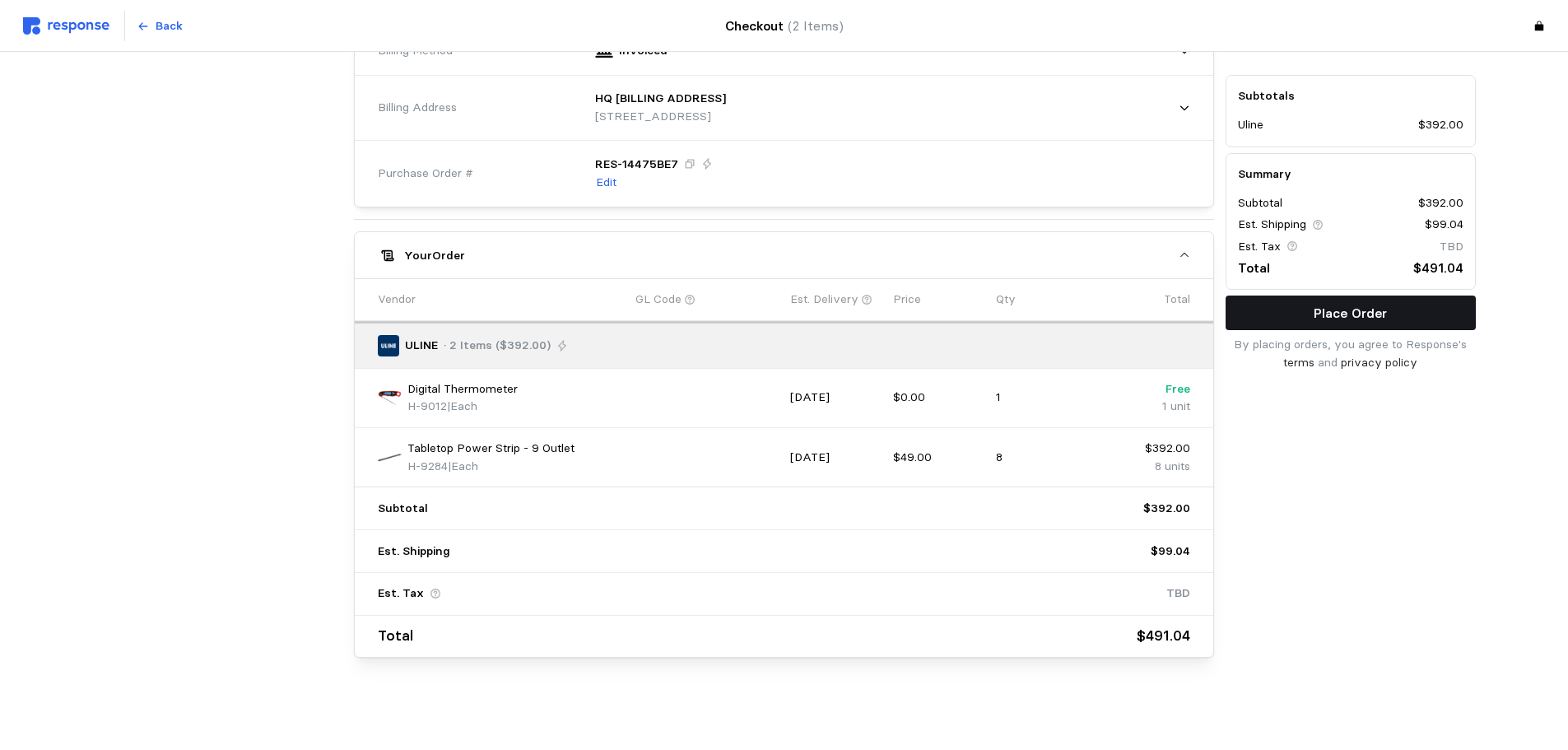
click at [1289, 320] on button "Place Order" at bounding box center [1350, 313] width 250 height 35
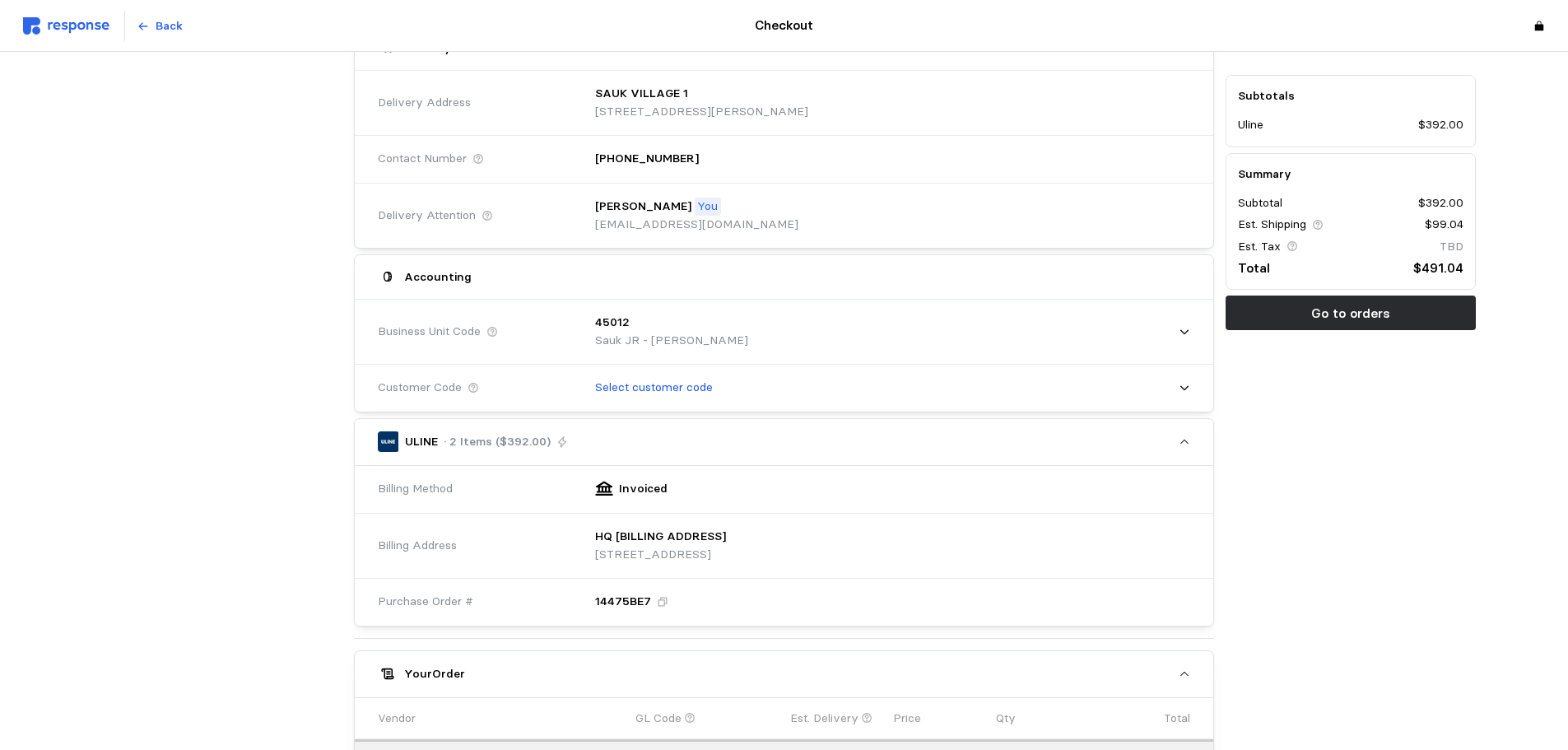
scroll to position [0, 0]
